Goal: Task Accomplishment & Management: Manage account settings

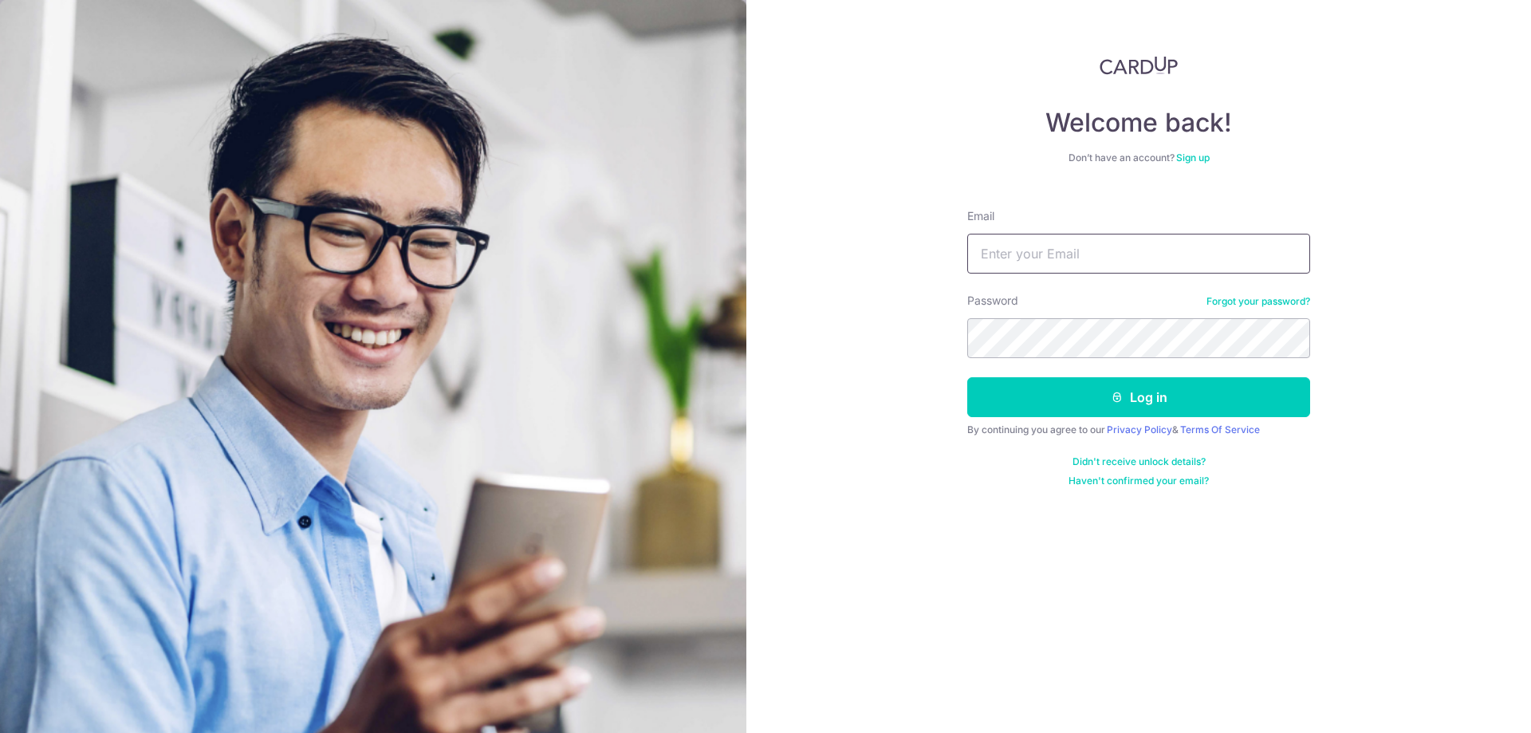
type input "[EMAIL_ADDRESS][DOMAIN_NAME]"
click at [1110, 405] on button "Log in" at bounding box center [1138, 397] width 343 height 40
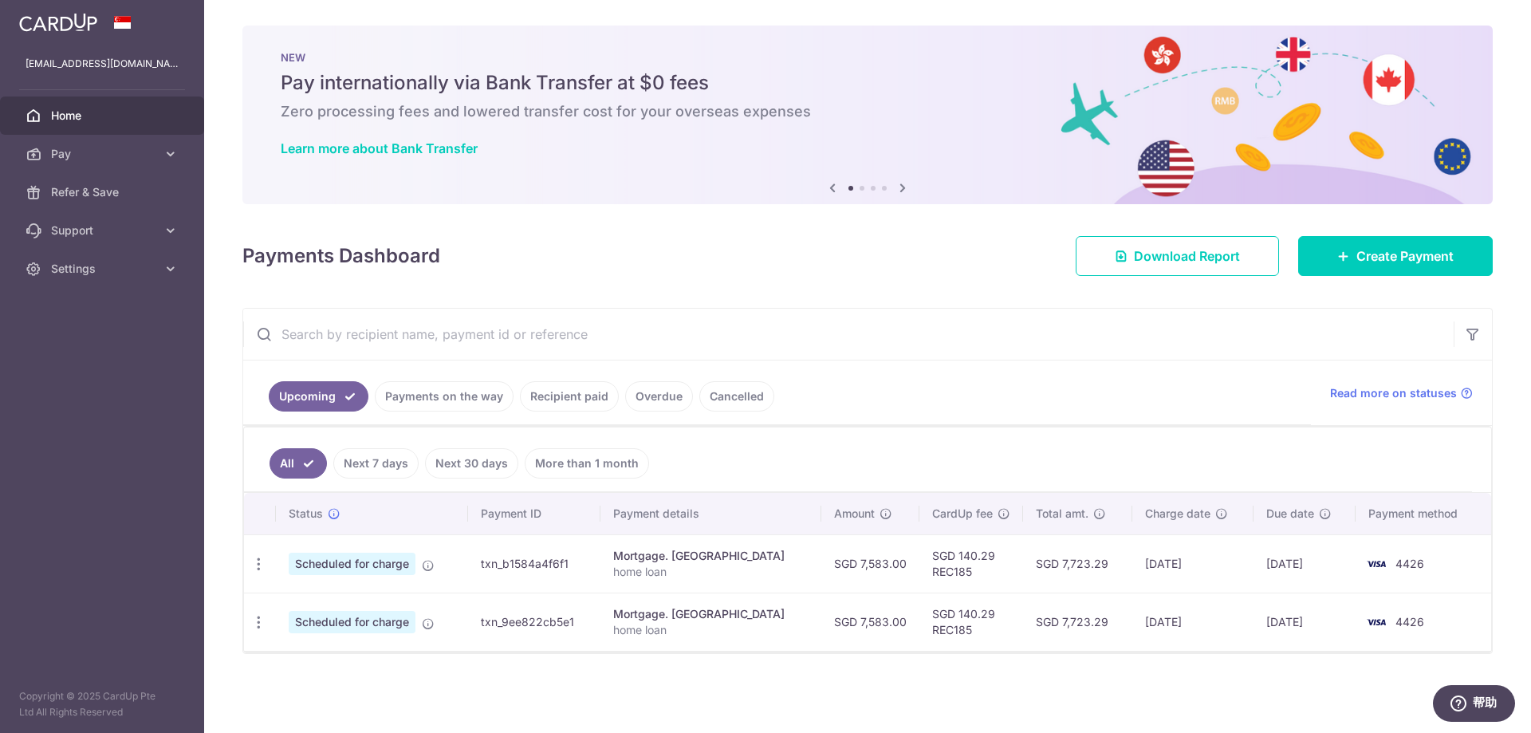
click at [464, 395] on link "Payments on the way" at bounding box center [444, 396] width 139 height 30
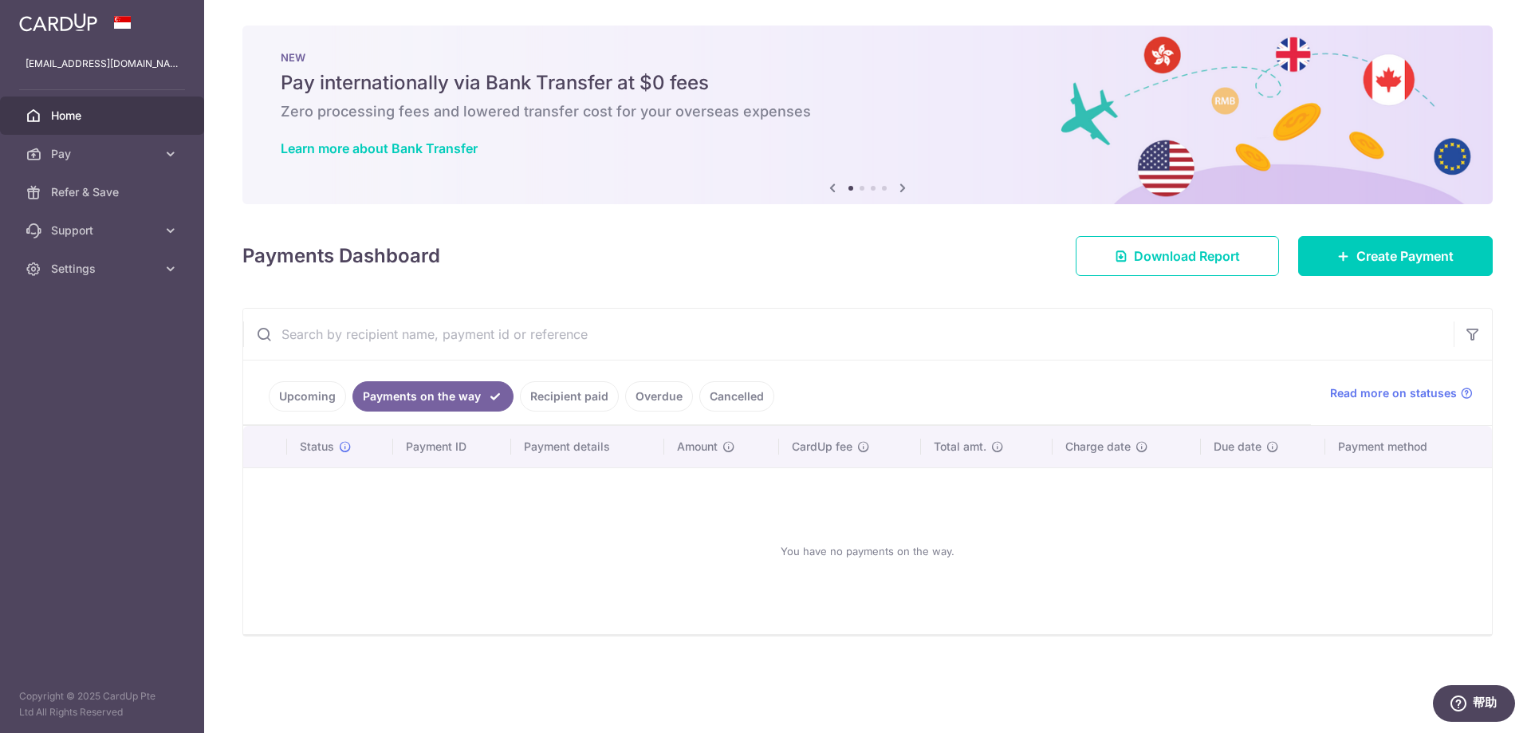
click at [556, 392] on link "Recipient paid" at bounding box center [569, 396] width 99 height 30
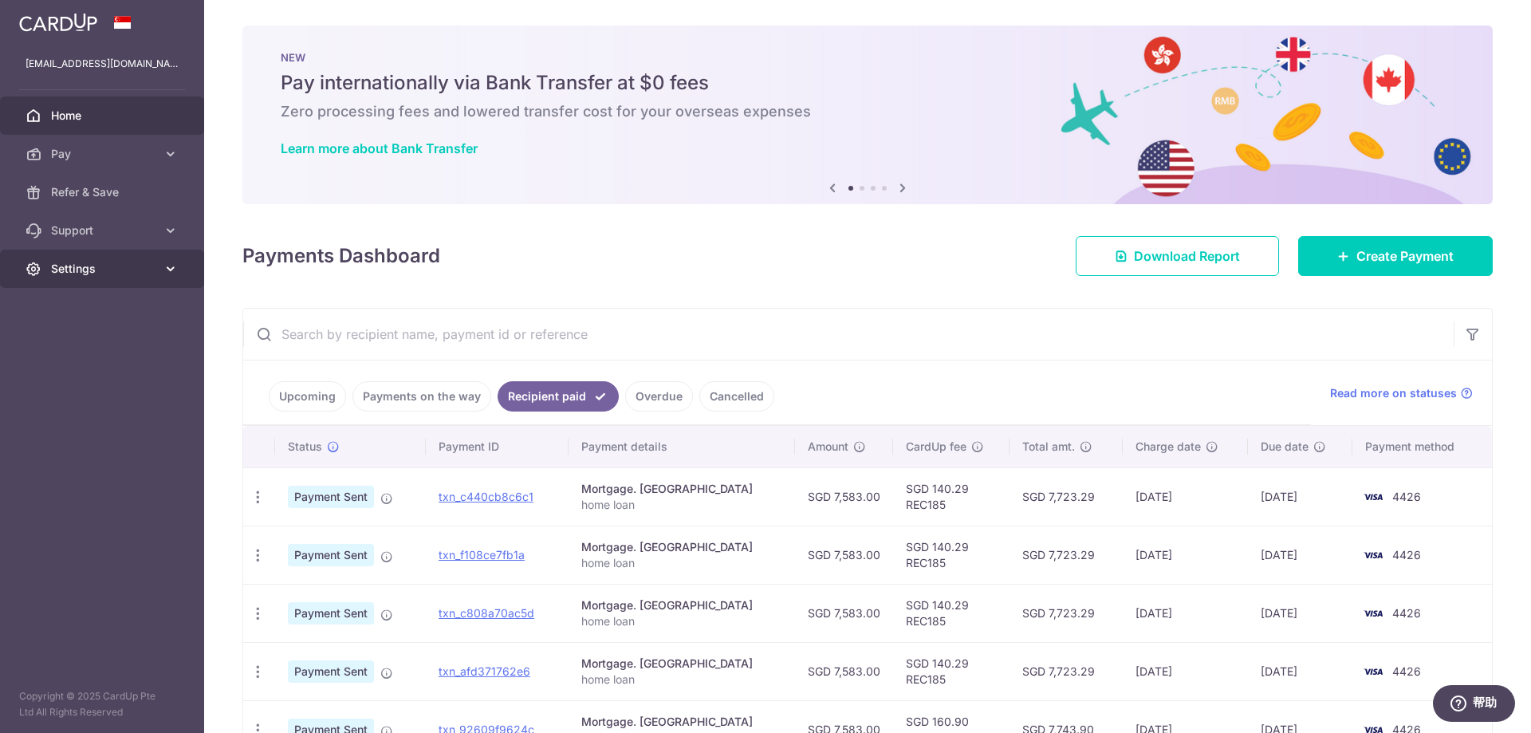
click at [137, 278] on link "Settings" at bounding box center [102, 269] width 204 height 38
click at [78, 353] on link "Logout" at bounding box center [102, 345] width 204 height 38
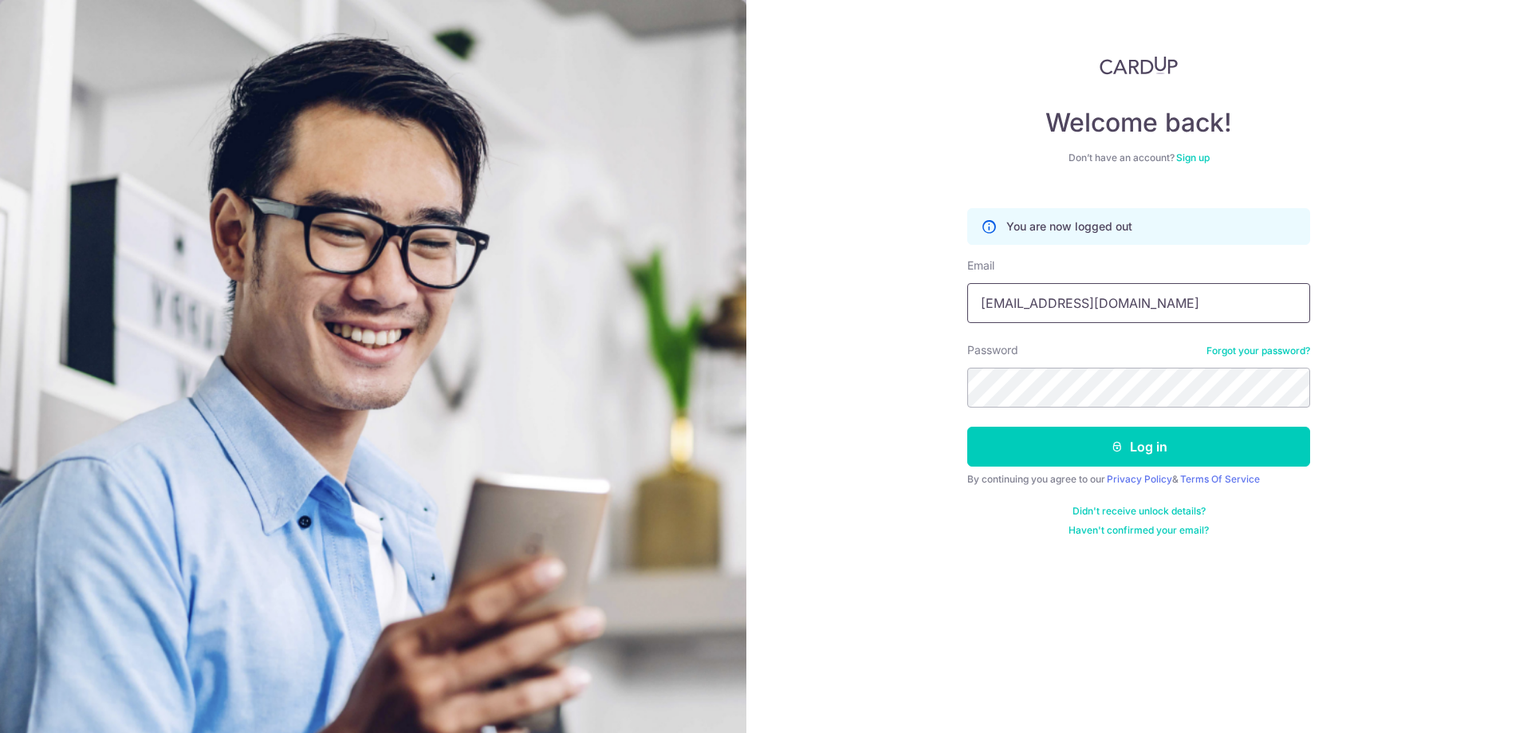
click at [1115, 293] on input "xuchen116@aliyun.com" at bounding box center [1138, 303] width 343 height 40
type input "xuchen116@aliyun.com"
click at [1113, 441] on icon "submit" at bounding box center [1117, 446] width 13 height 13
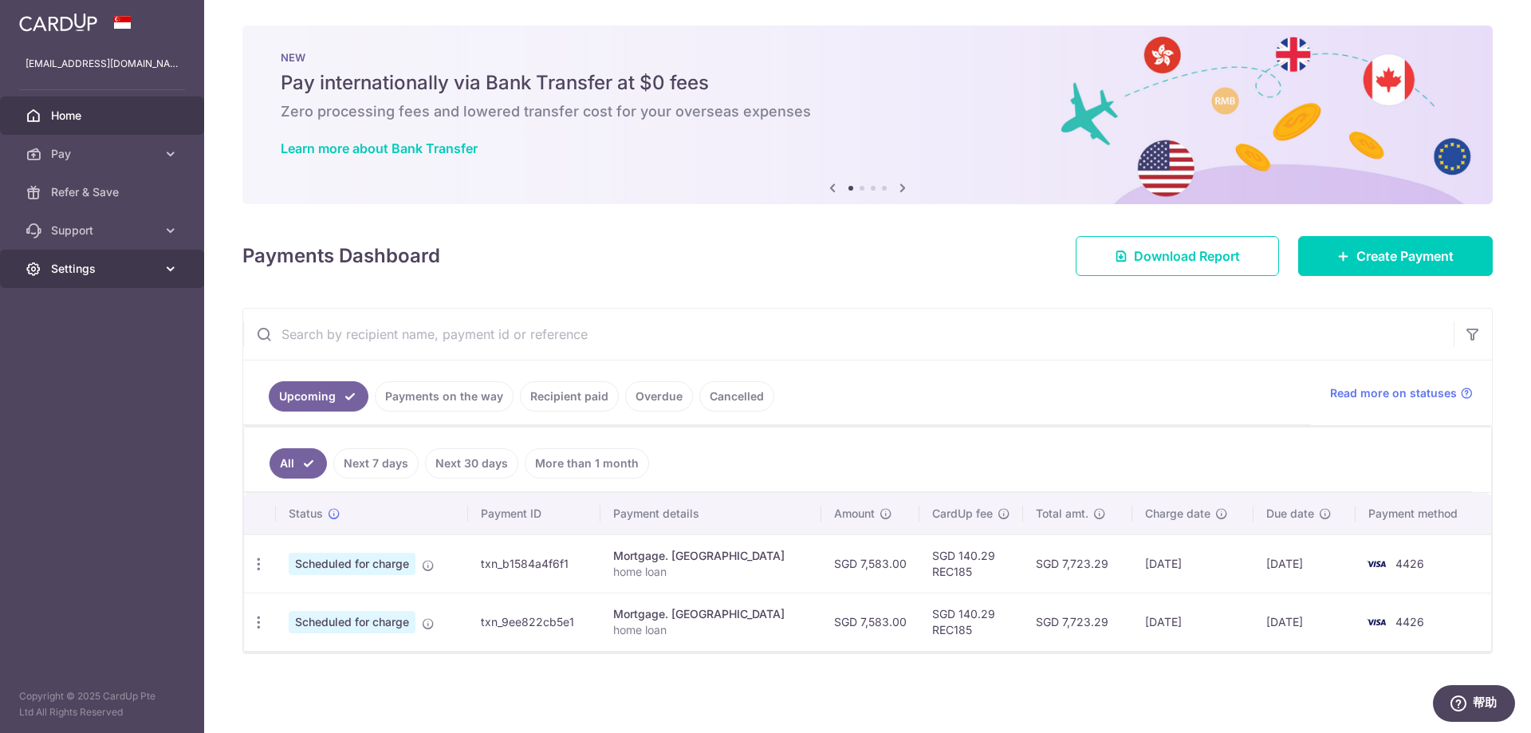
click at [167, 274] on icon at bounding box center [171, 269] width 16 height 16
click at [93, 337] on span "Logout" at bounding box center [103, 345] width 105 height 16
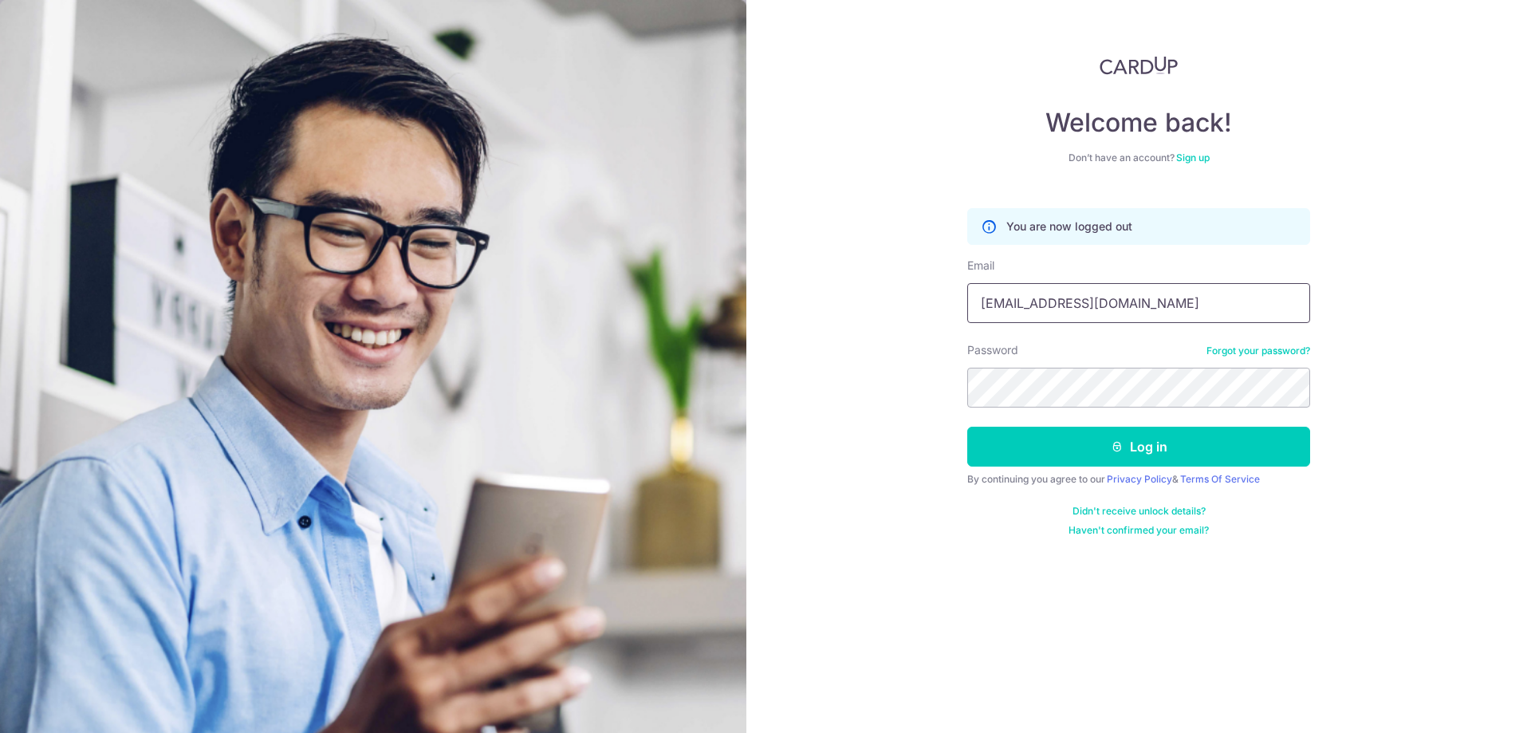
click at [1120, 309] on input "xuchen116@aliyun.com" at bounding box center [1138, 303] width 343 height 40
type input "[EMAIL_ADDRESS][DOMAIN_NAME]"
click at [1153, 448] on button "Log in" at bounding box center [1138, 447] width 343 height 40
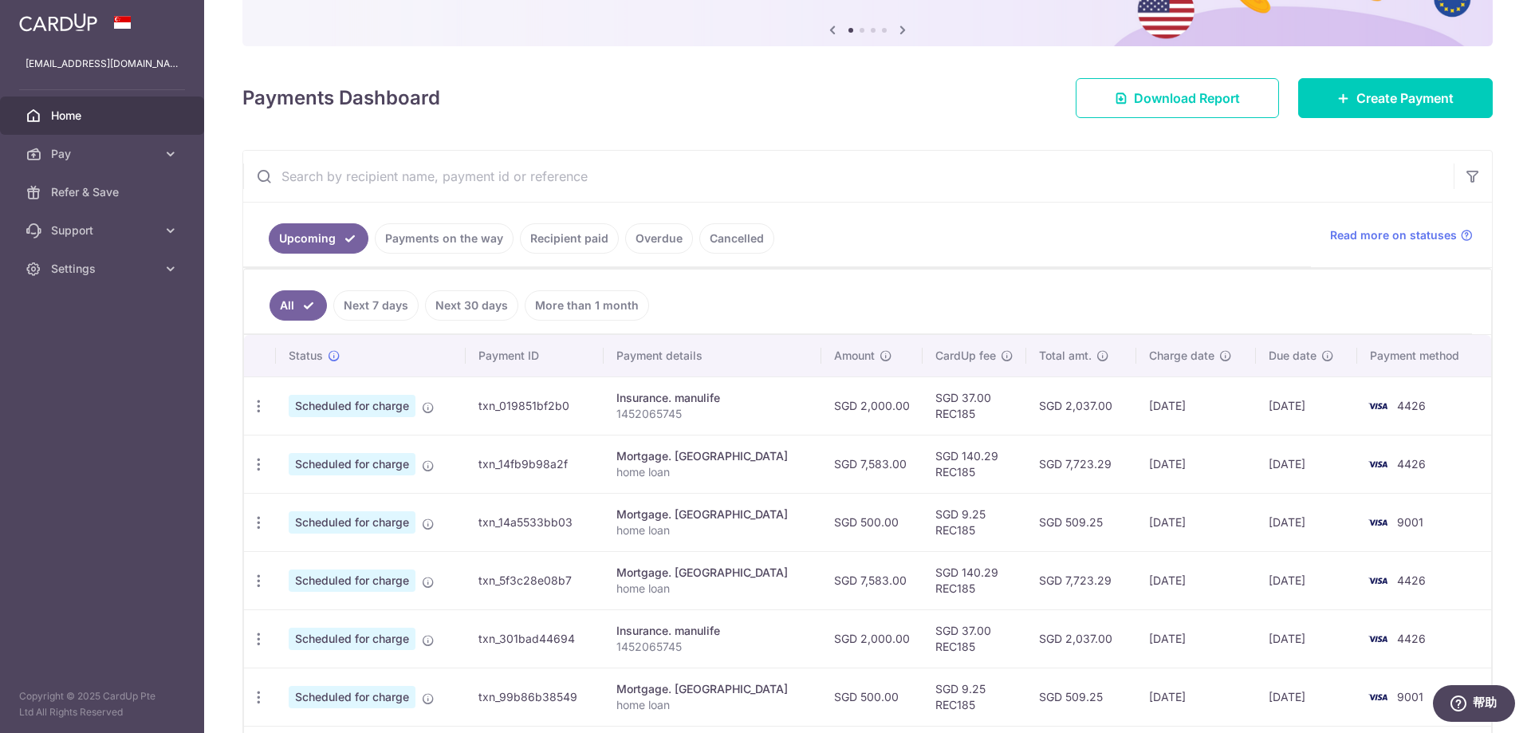
scroll to position [159, 0]
